Goal: Feedback & Contribution: Contribute content

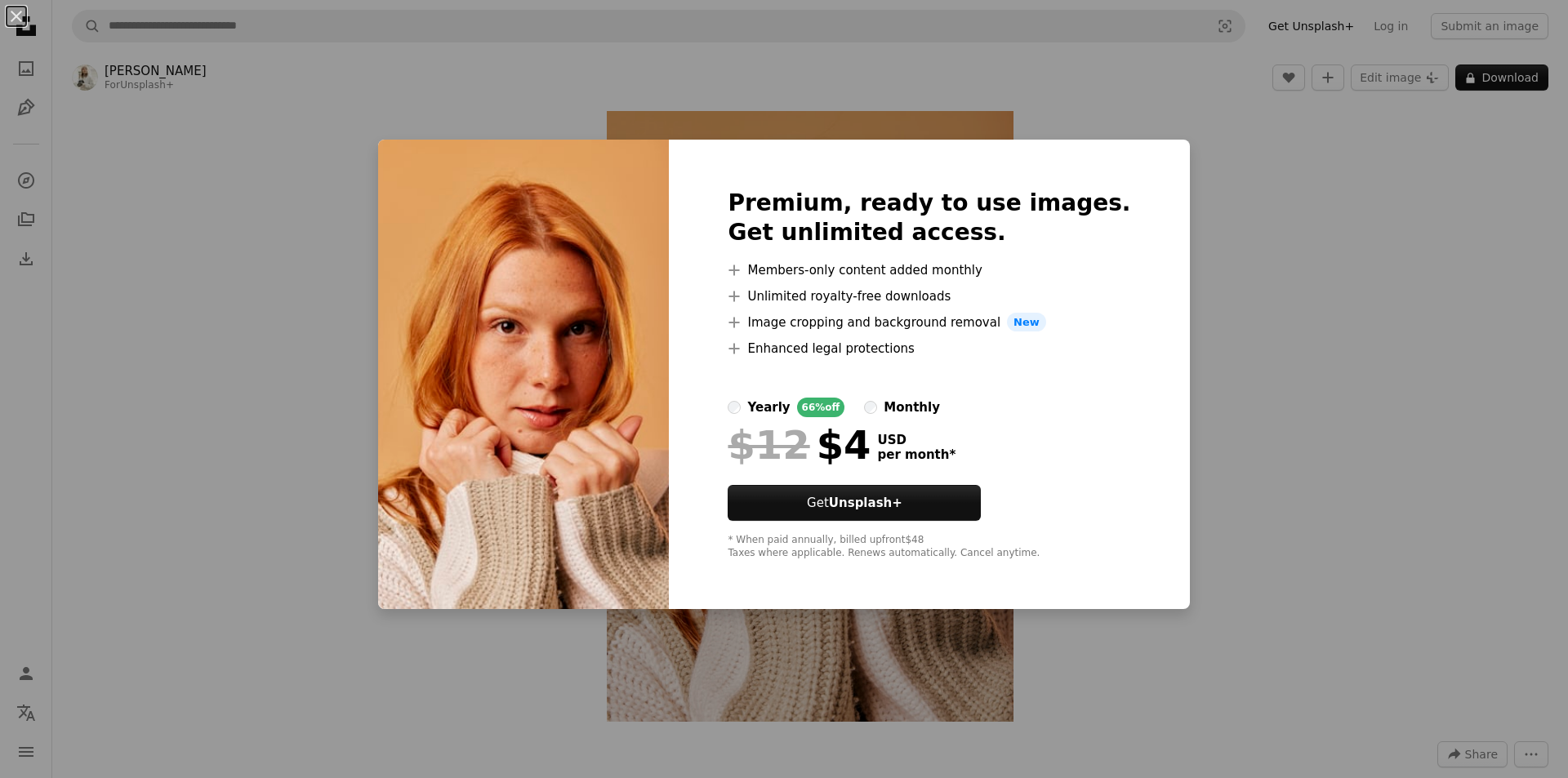
click at [1350, 283] on div "An X shape Premium, ready to use images. Get unlimited access. A plus sign Memb…" at bounding box center [784, 389] width 1568 height 778
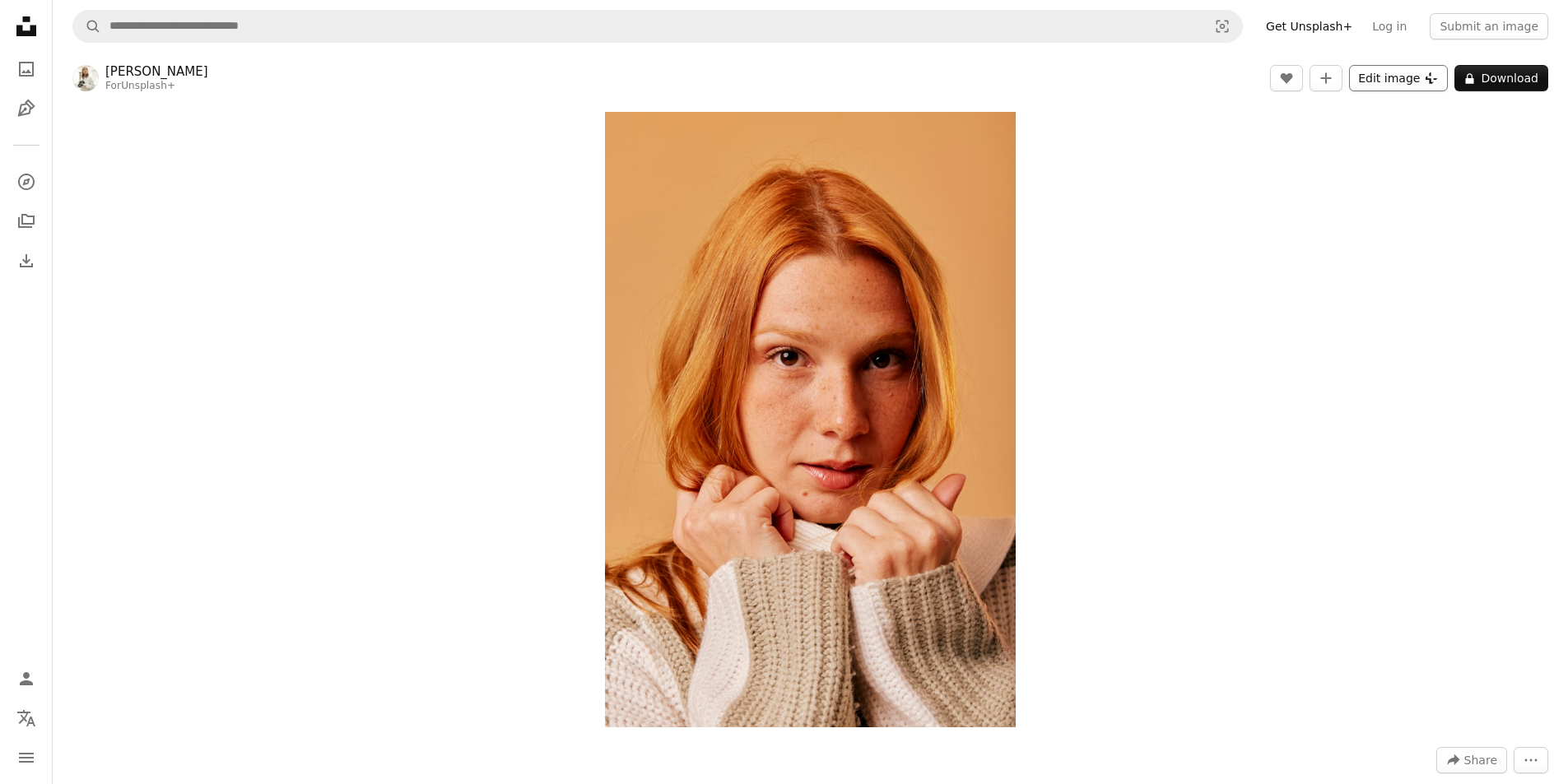
click at [1385, 83] on button "Edit image Plus sign for Unsplash+" at bounding box center [1398, 77] width 98 height 26
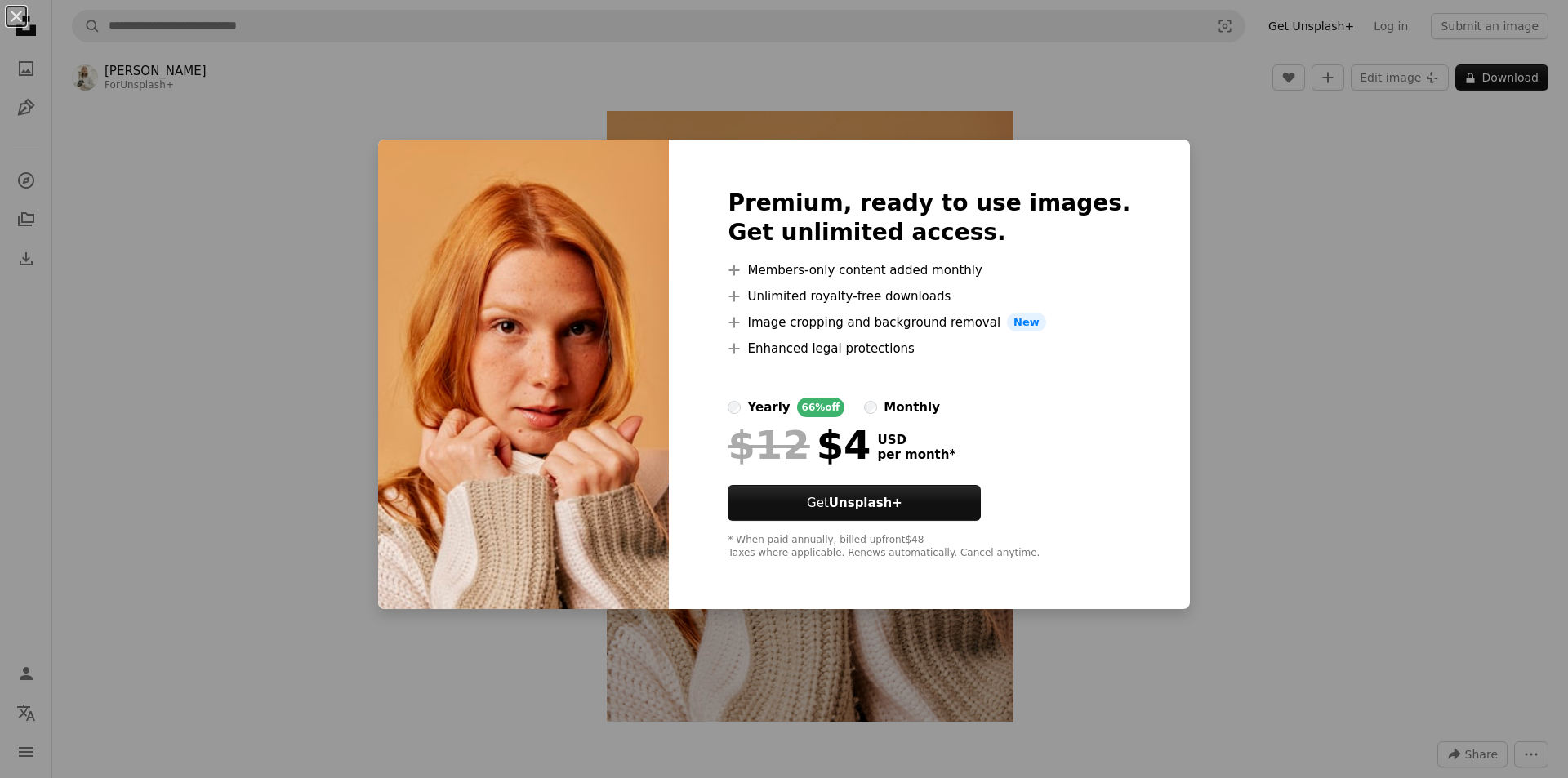
click at [1211, 217] on div "An X shape Premium, ready to use images. Get unlimited access. A plus sign Memb…" at bounding box center [784, 389] width 1568 height 778
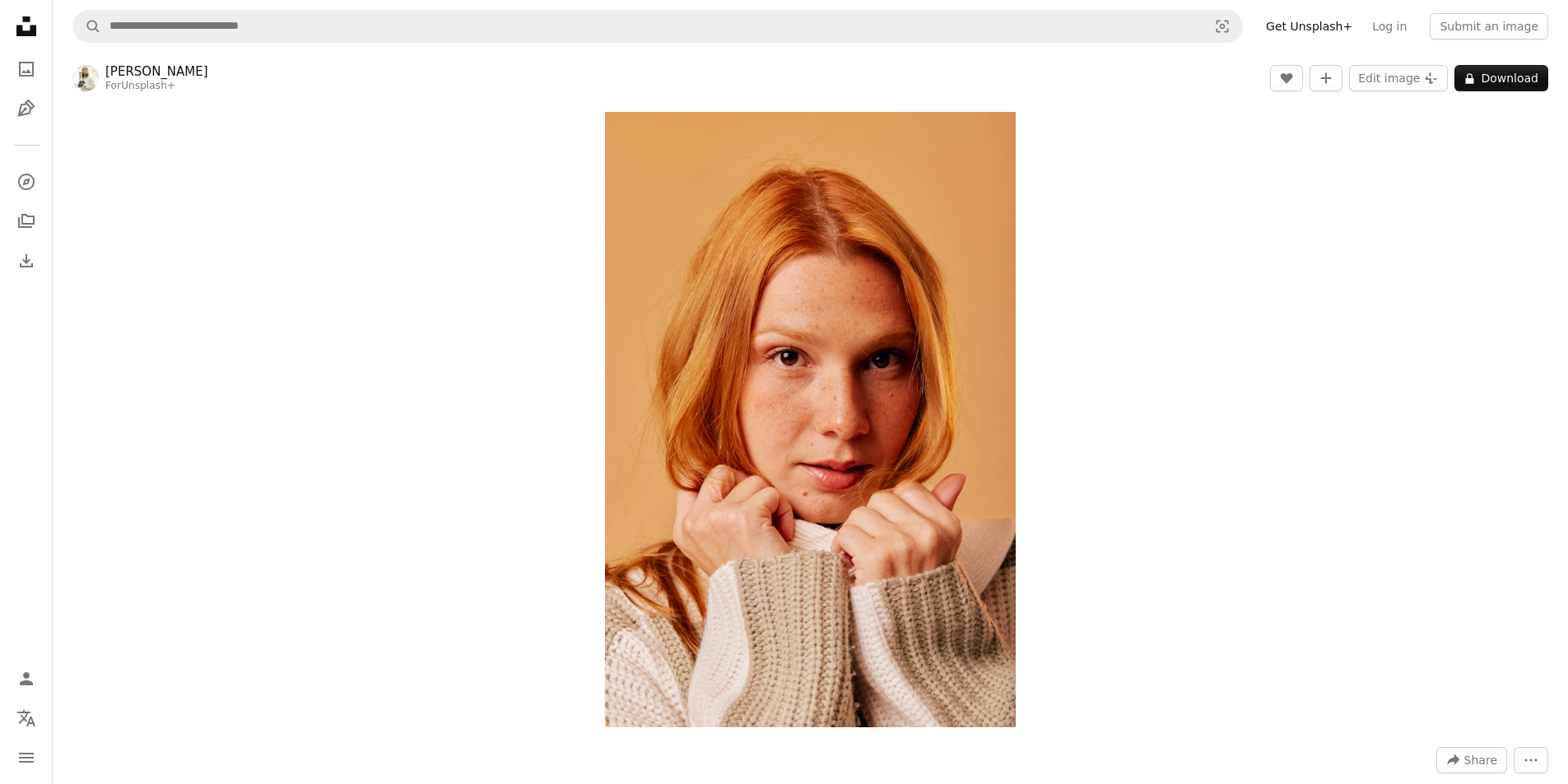
click at [91, 66] on div at bounding box center [85, 77] width 26 height 26
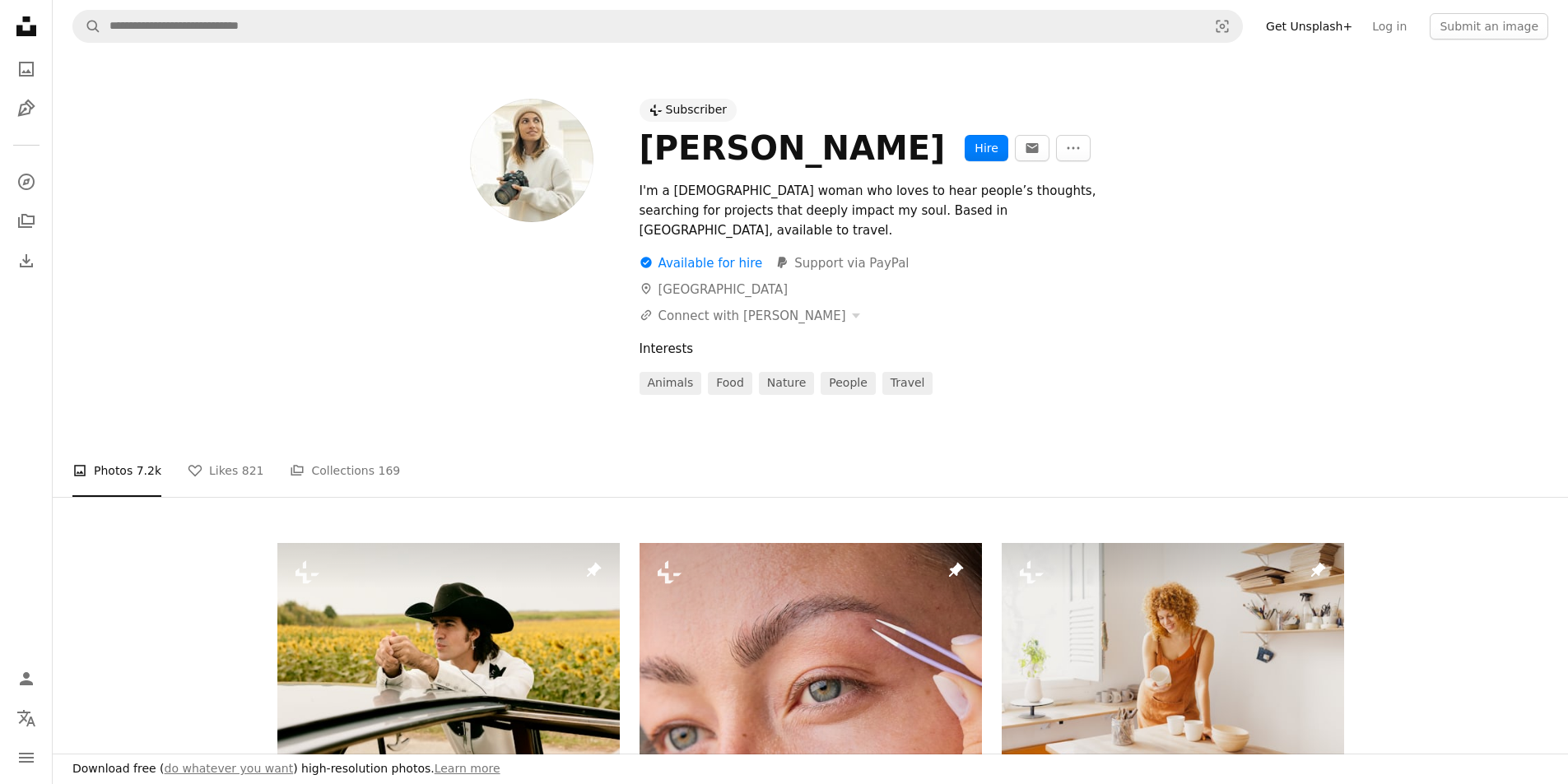
click at [194, 45] on nav "A magnifying glass Visual search Get Unsplash+ Log in Submit an image" at bounding box center [811, 26] width 1515 height 53
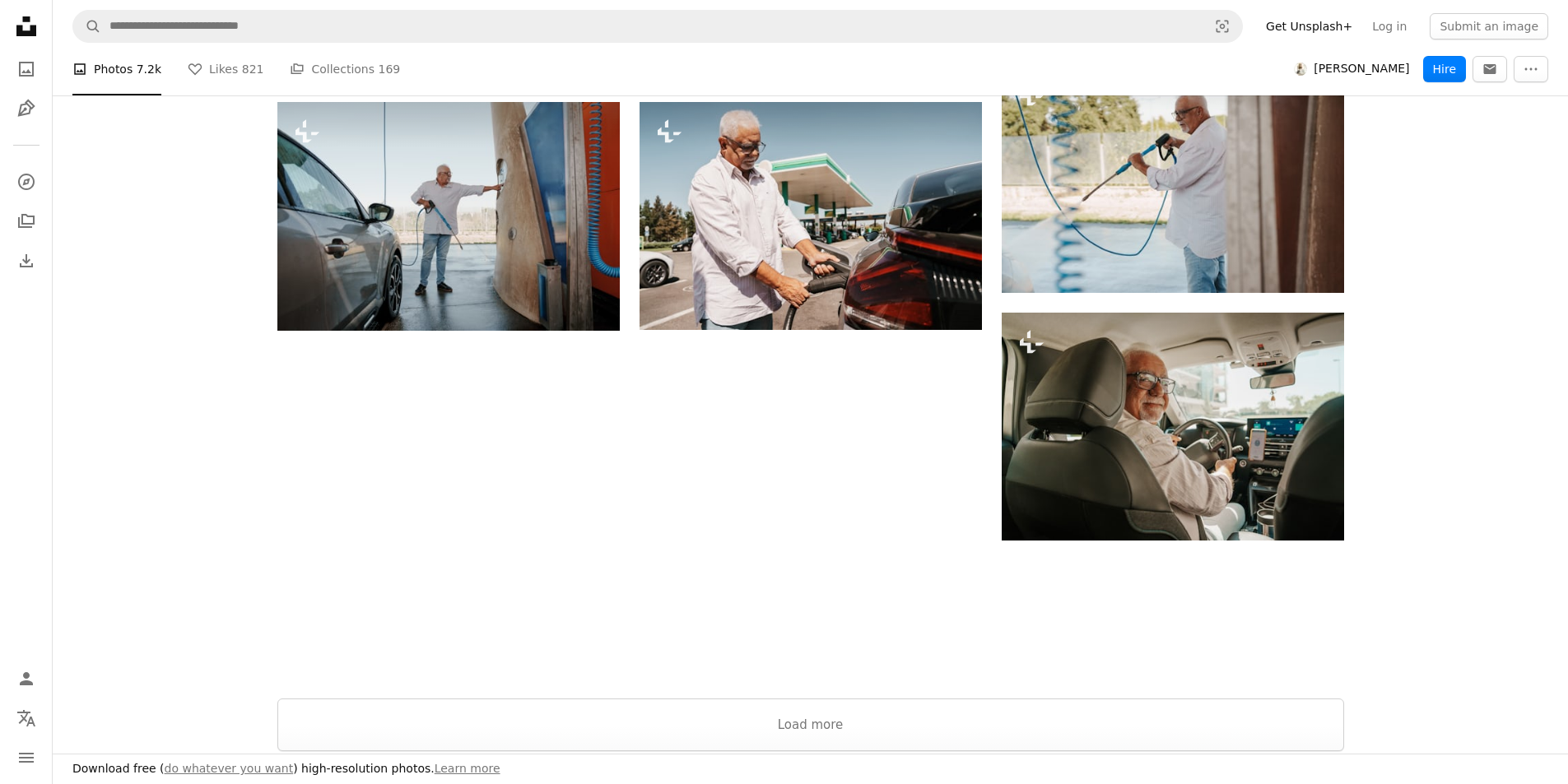
scroll to position [2468, 0]
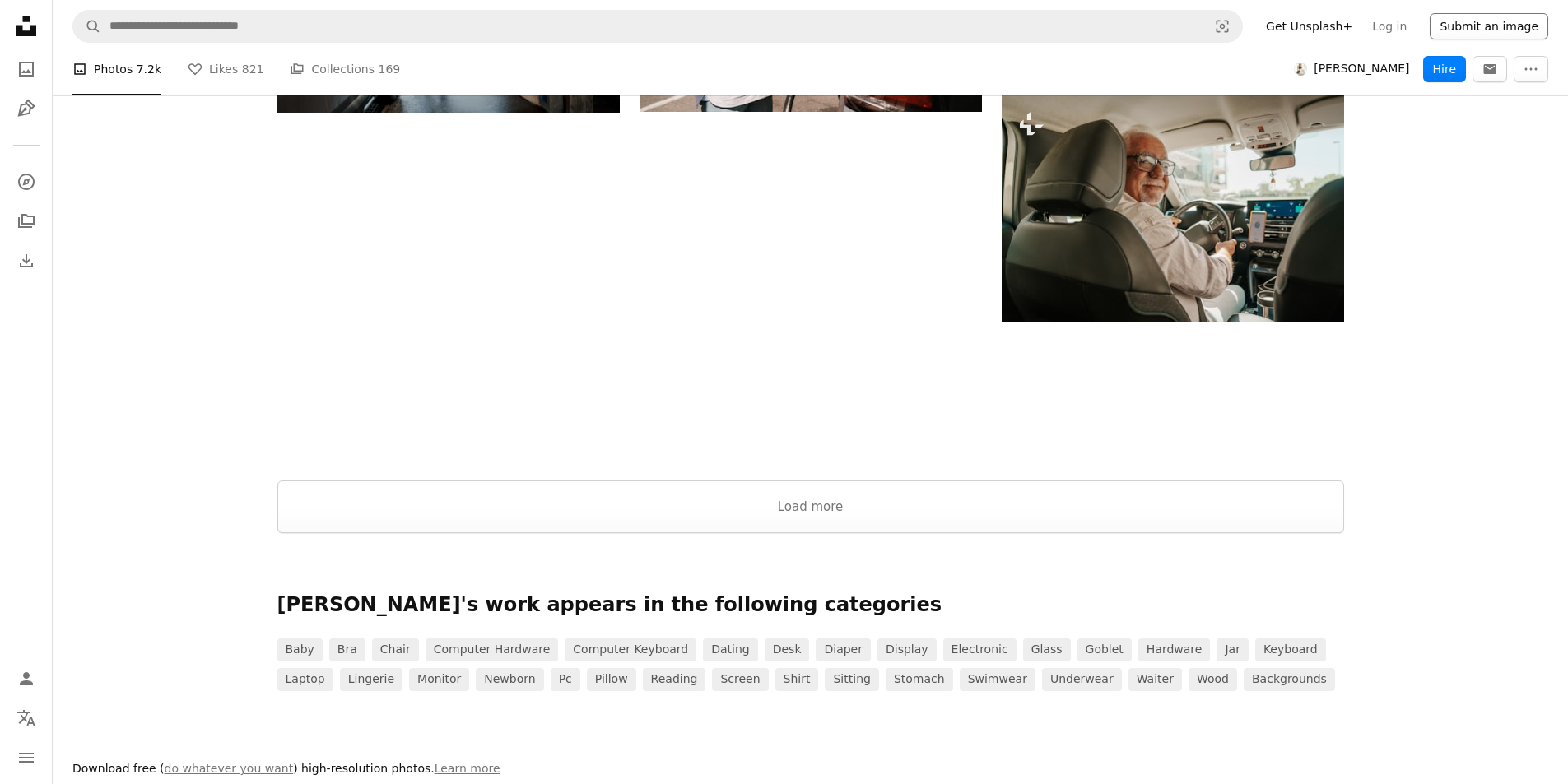
click at [1475, 19] on button "Submit an image" at bounding box center [1489, 26] width 119 height 26
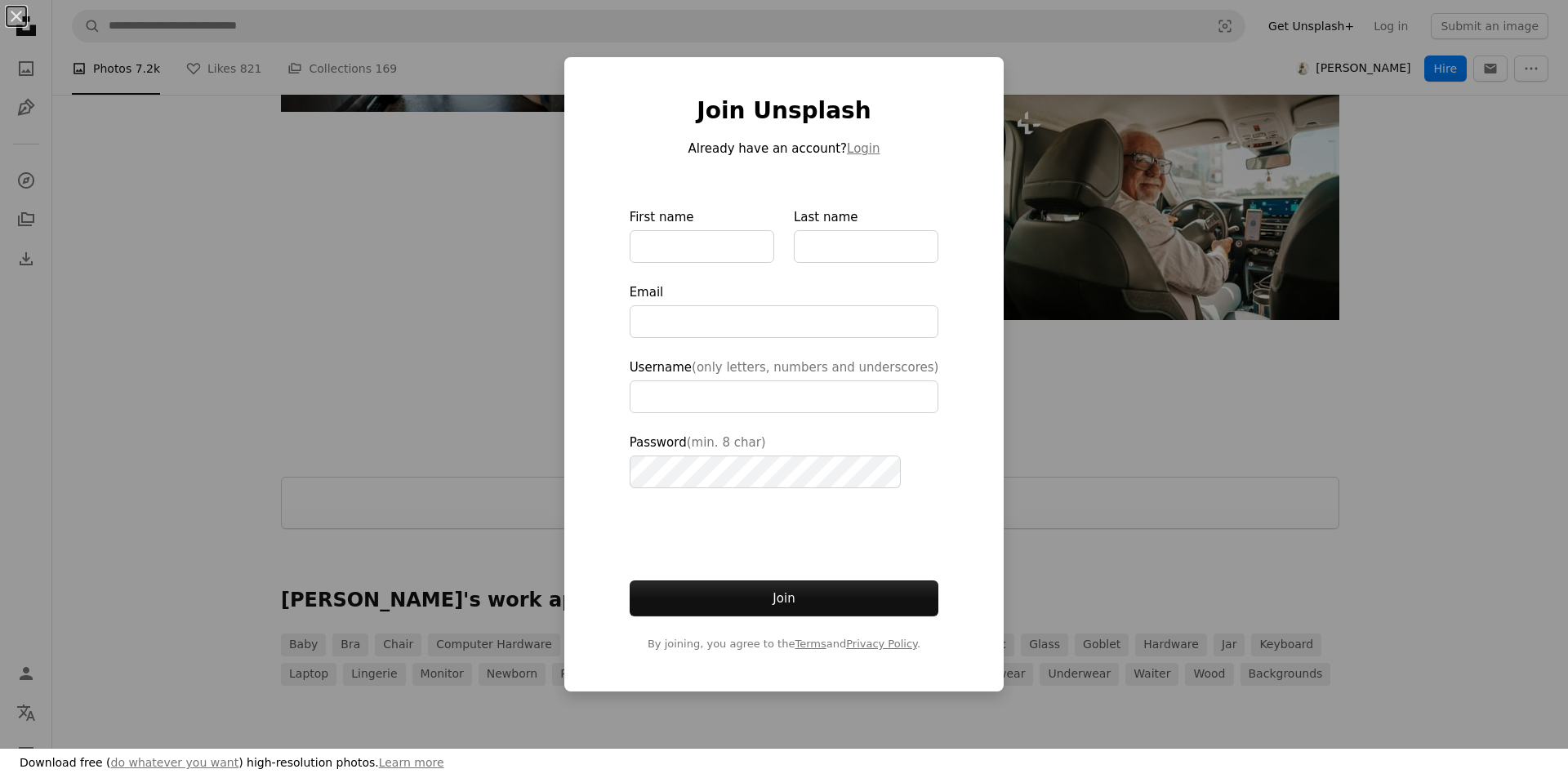
drag, startPoint x: 1164, startPoint y: 245, endPoint x: 1101, endPoint y: 389, distance: 157.2
click at [1164, 246] on div "An X shape Join Unsplash Already have an account? Login First name Last name Em…" at bounding box center [784, 389] width 1568 height 778
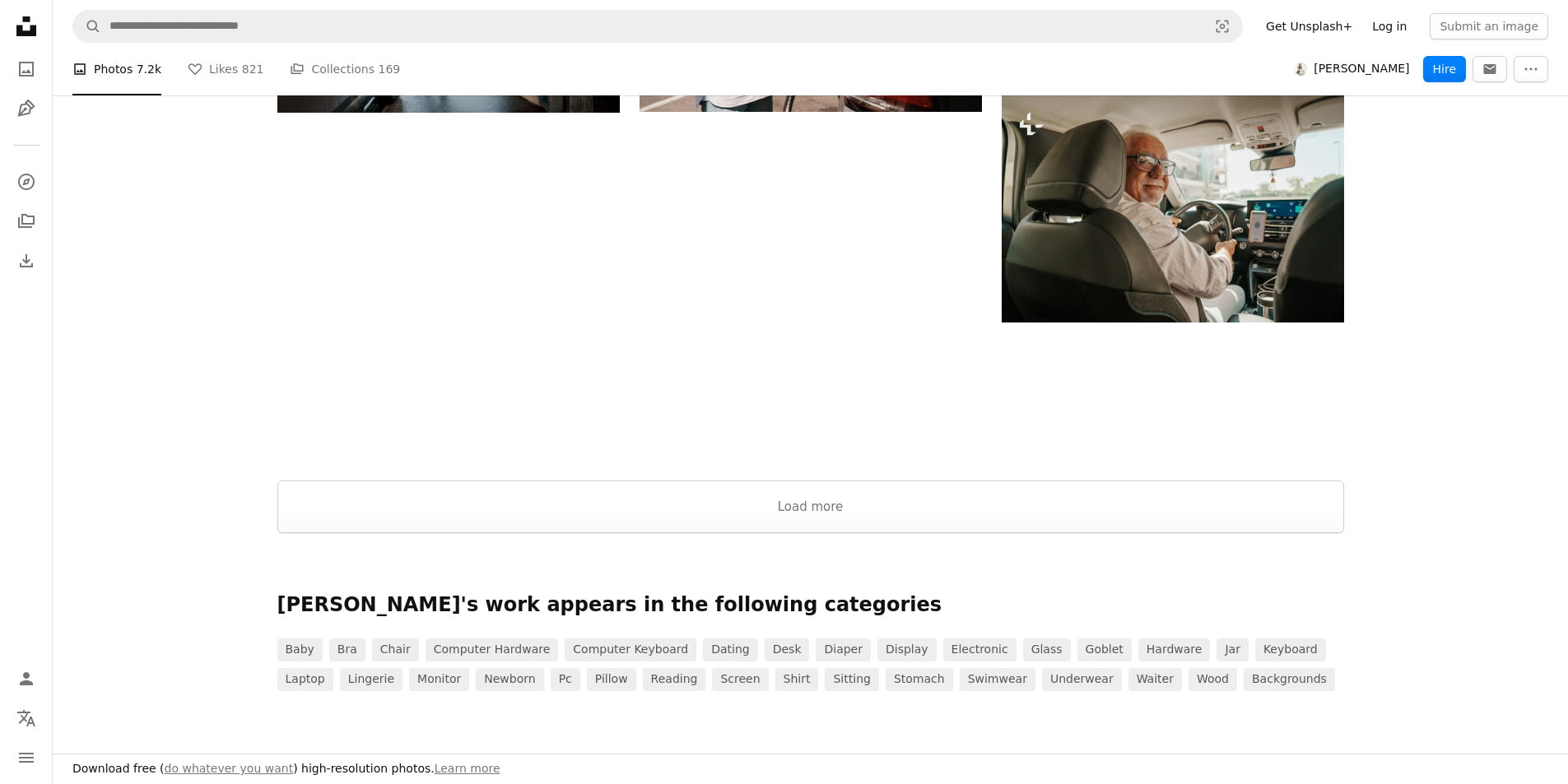
click at [1379, 21] on link "Log in" at bounding box center [1389, 26] width 55 height 26
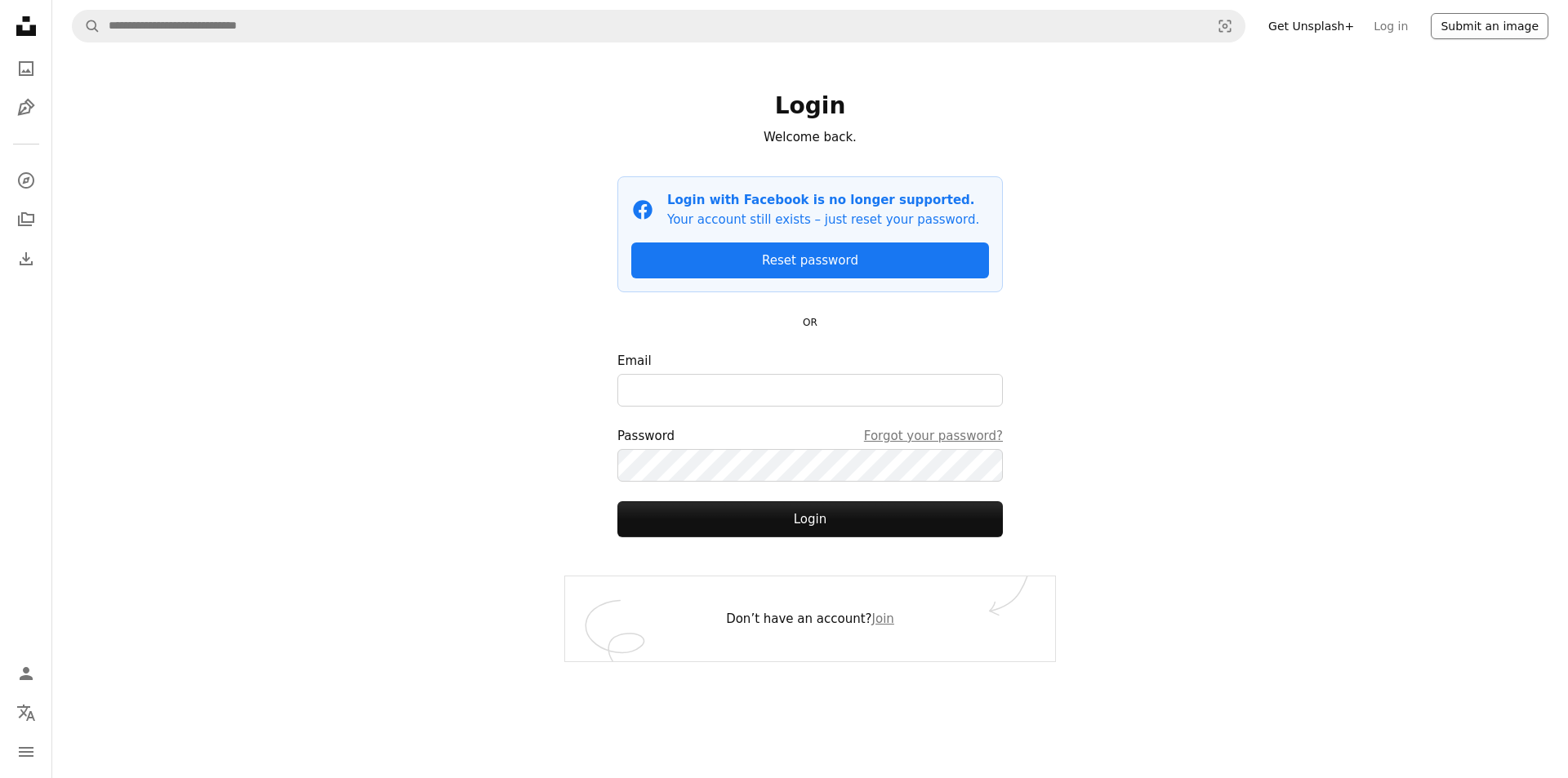
click at [1475, 29] on button "Submit an image" at bounding box center [1489, 26] width 118 height 26
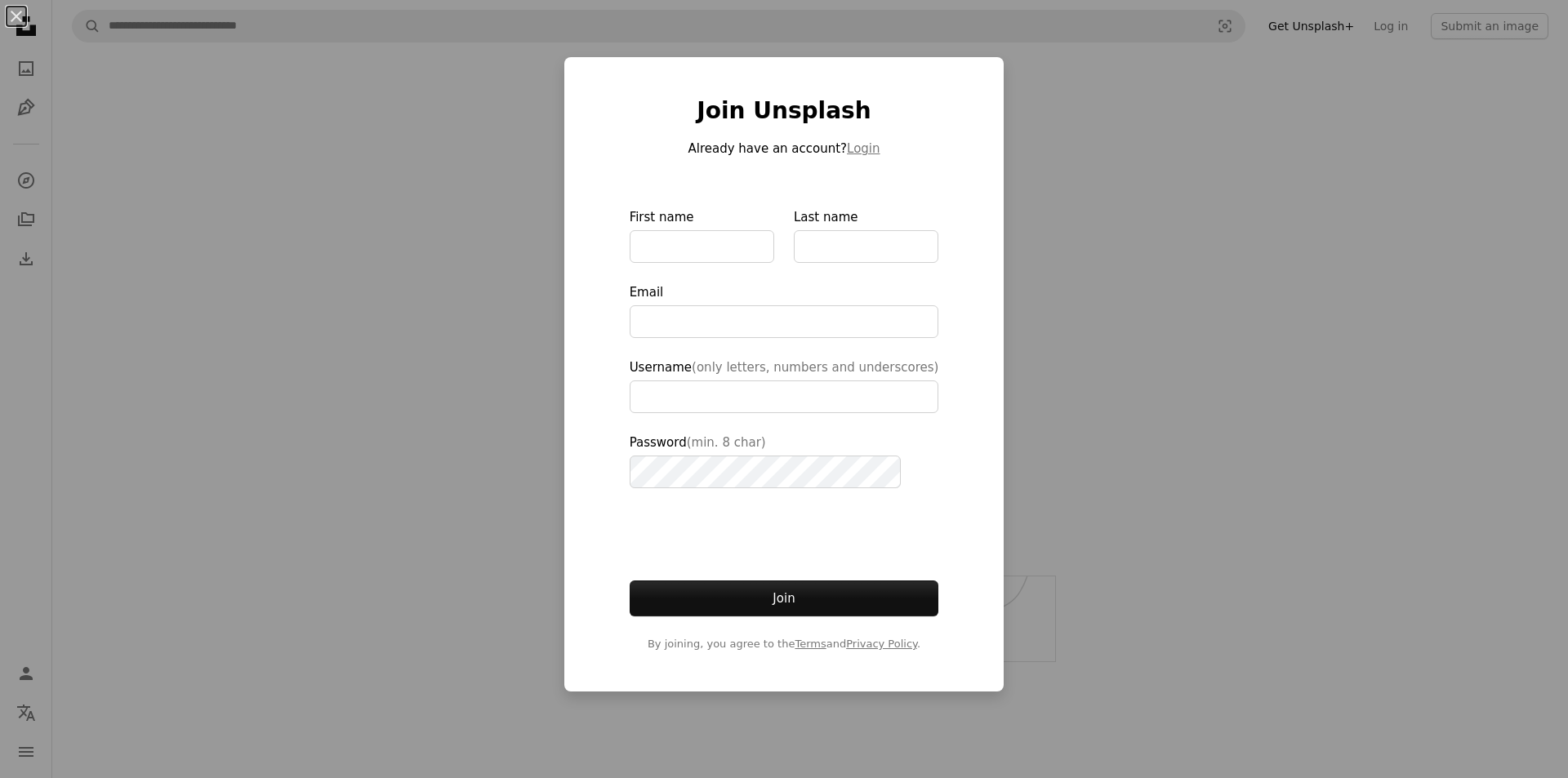
drag, startPoint x: 940, startPoint y: 513, endPoint x: 969, endPoint y: 481, distance: 43.2
click at [942, 512] on div "Join Unsplash Already have an account? Login First name Last name Email Usernam…" at bounding box center [784, 374] width 440 height 634
